Goal: Navigation & Orientation: Find specific page/section

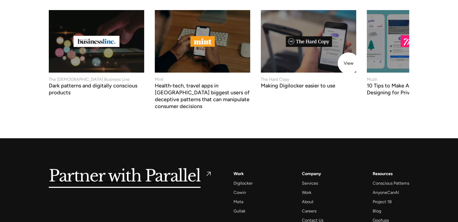
scroll to position [2056, 0]
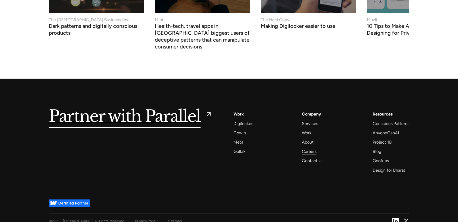
click at [313, 148] on div "Careers" at bounding box center [309, 151] width 15 height 7
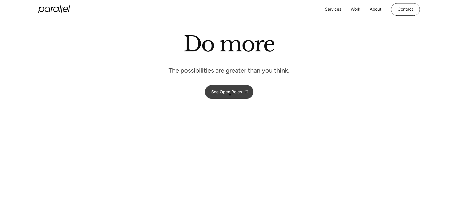
click at [228, 92] on div "See Open Roles" at bounding box center [226, 91] width 30 height 5
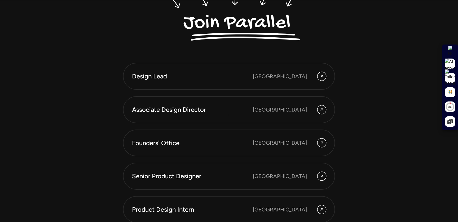
scroll to position [1460, 0]
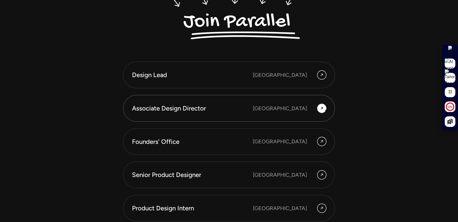
click at [324, 110] on div at bounding box center [322, 108] width 8 height 8
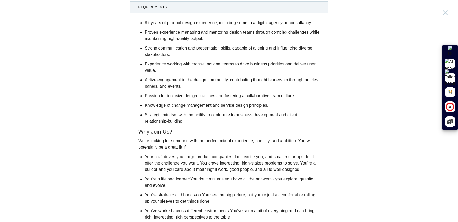
scroll to position [882, 0]
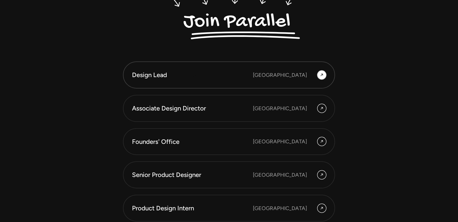
click at [194, 76] on div "Design Lead" at bounding box center [192, 75] width 121 height 9
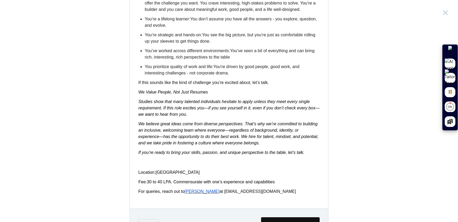
scroll to position [835, 0]
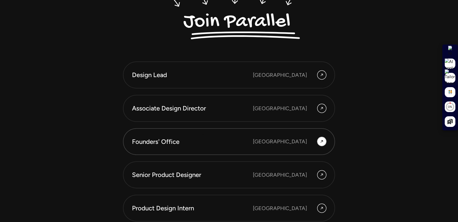
click at [204, 132] on link "Founders' Office [GEOGRAPHIC_DATA]" at bounding box center [229, 141] width 212 height 27
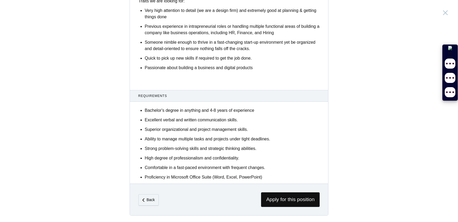
scroll to position [273, 0]
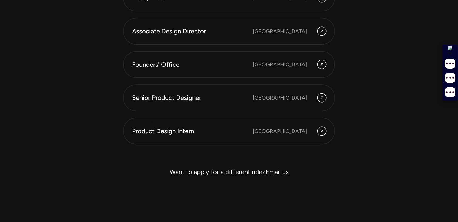
scroll to position [1543, 0]
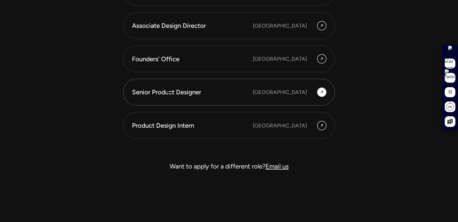
click at [170, 90] on div "Senior Product Designer" at bounding box center [192, 92] width 121 height 9
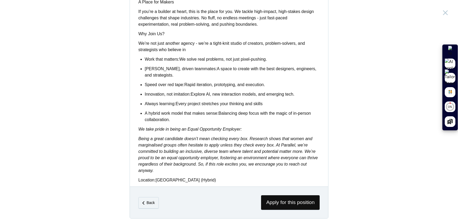
scroll to position [402, 0]
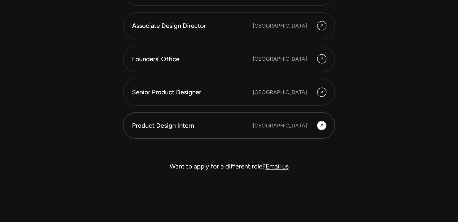
click at [177, 128] on div "Product Design Intern" at bounding box center [192, 125] width 121 height 9
